Goal: Task Accomplishment & Management: Manage account settings

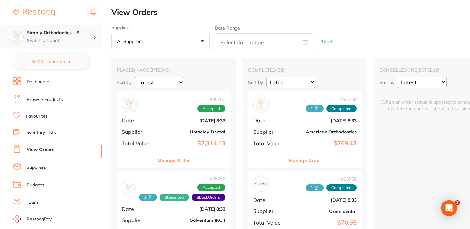
click at [85, 37] on div "Simply Orthodontics - S... Switch account" at bounding box center [60, 37] width 66 height 14
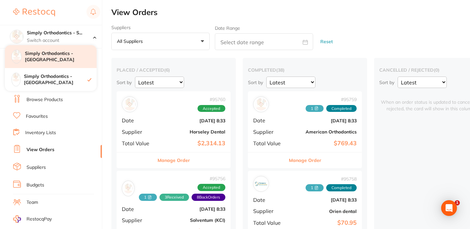
click at [71, 57] on h4 "Simply Orthodontics - [GEOGRAPHIC_DATA]" at bounding box center [61, 56] width 72 height 13
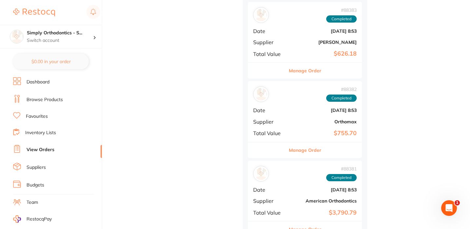
scroll to position [2233, 0]
click at [301, 142] on button "Manage Order" at bounding box center [305, 150] width 32 height 16
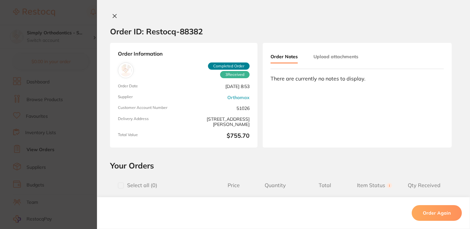
click at [115, 17] on icon at bounding box center [114, 15] width 5 height 5
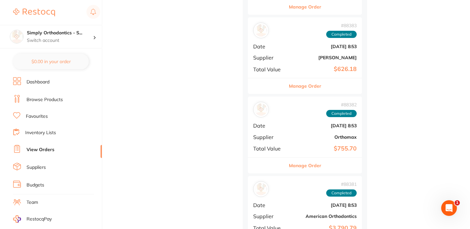
scroll to position [2220, 0]
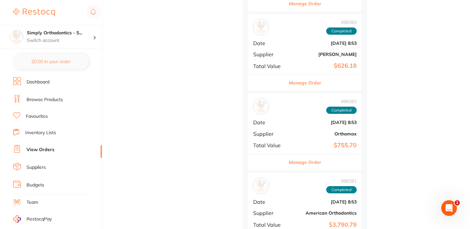
click at [305, 154] on button "Manage Order" at bounding box center [305, 162] width 32 height 16
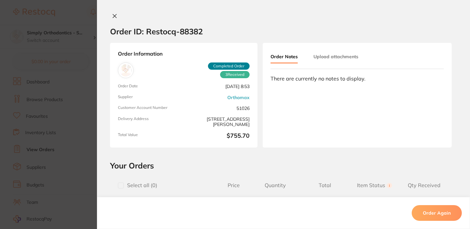
click at [113, 16] on icon at bounding box center [115, 16] width 4 height 4
